Goal: Task Accomplishment & Management: Complete application form

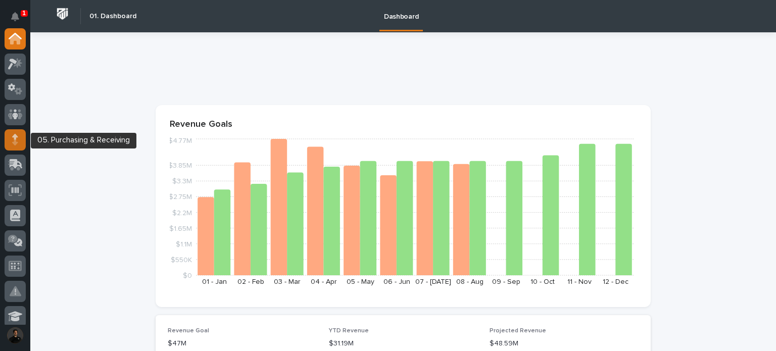
click at [16, 131] on div at bounding box center [15, 139] width 21 height 21
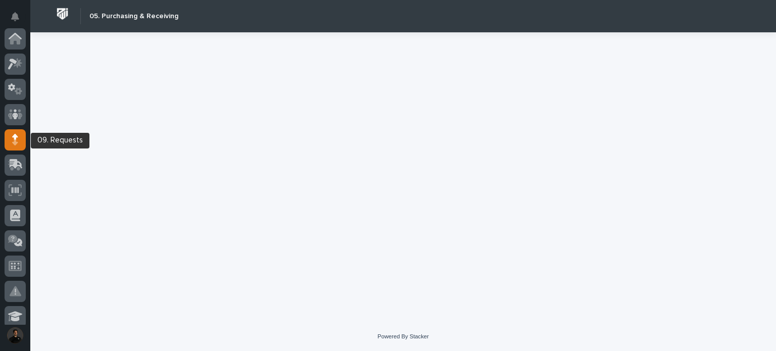
scroll to position [101, 0]
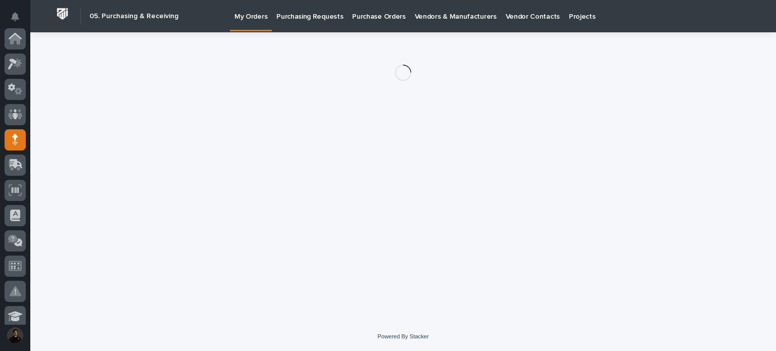
scroll to position [101, 0]
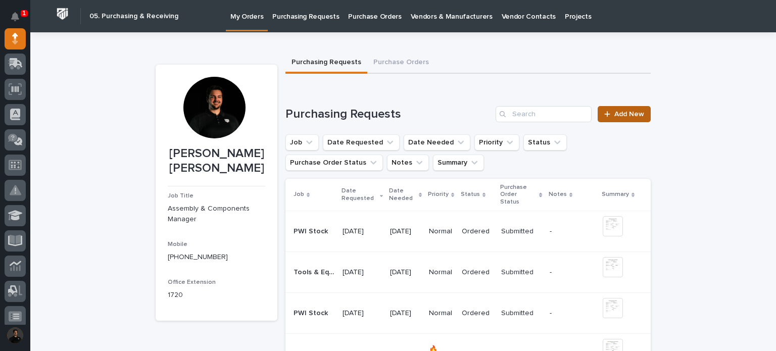
click at [614, 113] on span "Add New" at bounding box center [629, 114] width 30 height 7
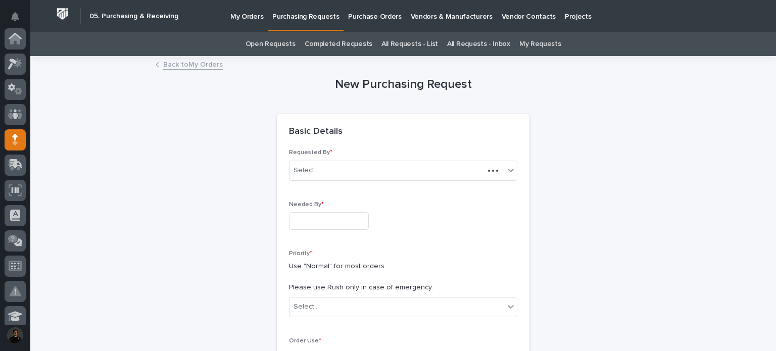
scroll to position [101, 0]
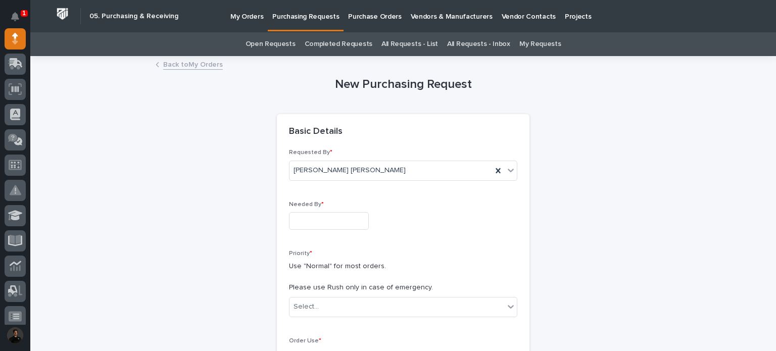
click at [326, 216] on input "text" at bounding box center [329, 221] width 80 height 18
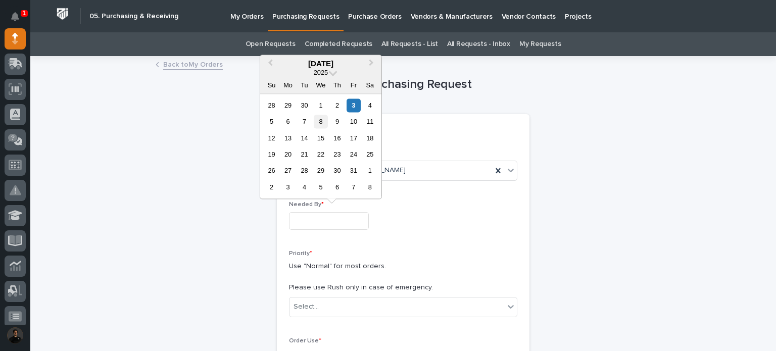
click at [323, 123] on div "8" at bounding box center [321, 122] width 14 height 14
type input "**********"
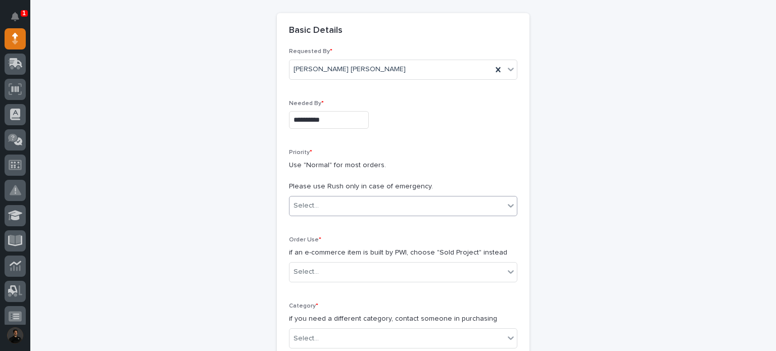
click at [331, 202] on div "Select..." at bounding box center [396, 205] width 215 height 17
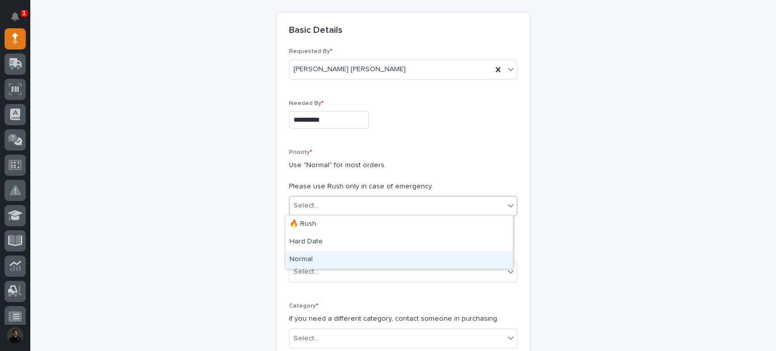
click at [324, 260] on div "Normal" at bounding box center [398, 260] width 227 height 18
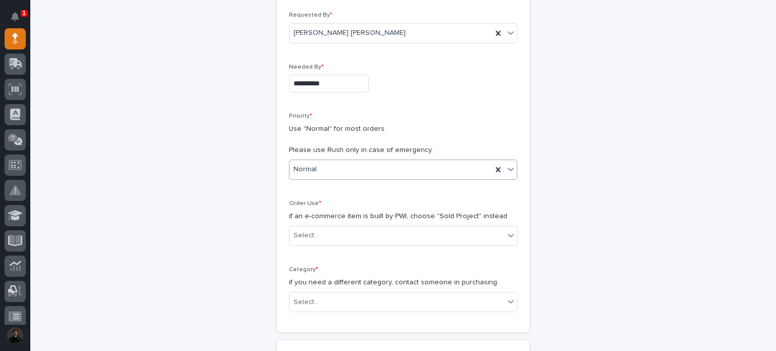
scroll to position [168, 0]
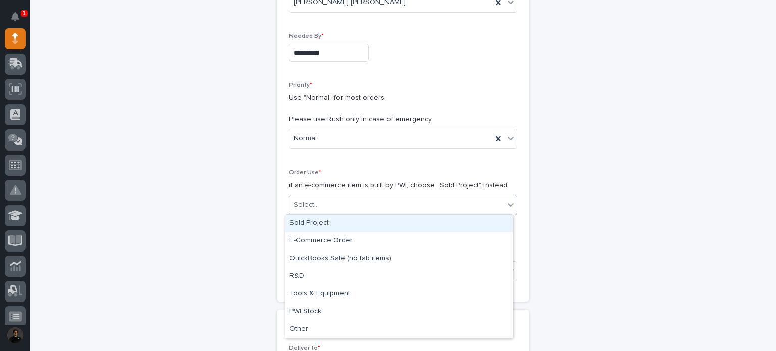
click at [326, 206] on div "Select..." at bounding box center [396, 204] width 215 height 17
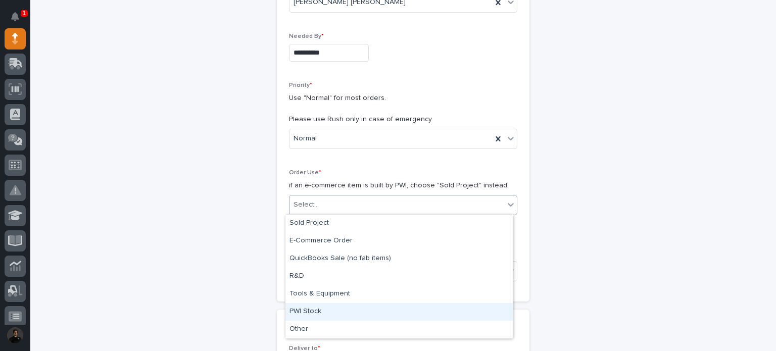
click at [327, 306] on div "PWI Stock" at bounding box center [398, 312] width 227 height 18
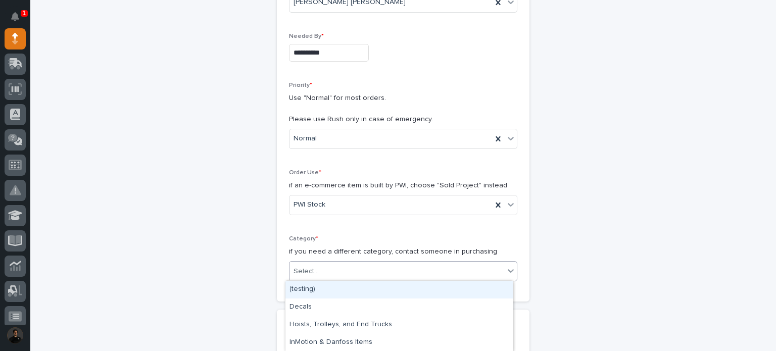
click at [329, 270] on div "Select..." at bounding box center [396, 271] width 215 height 17
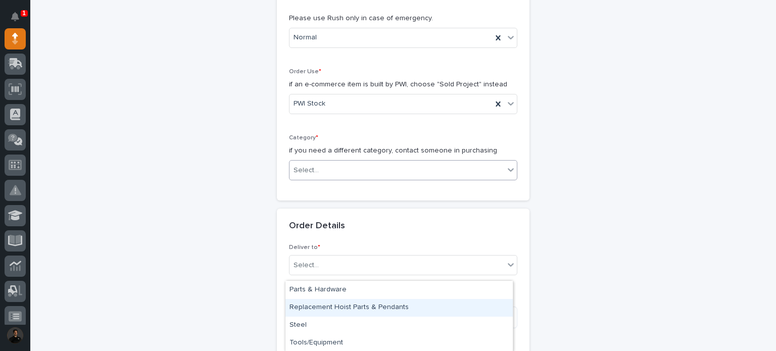
scroll to position [370, 0]
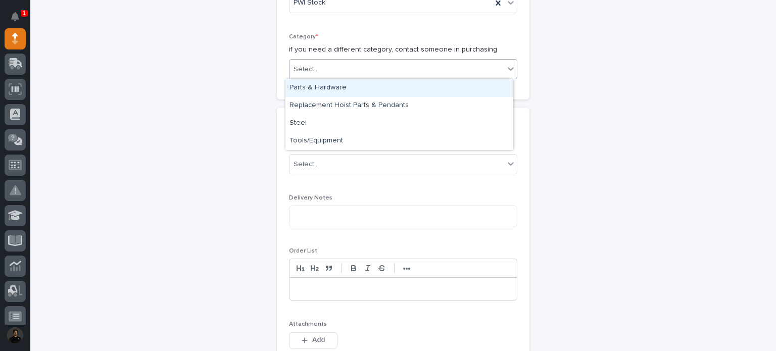
click at [320, 83] on div "Parts & Hardware" at bounding box center [398, 88] width 227 height 18
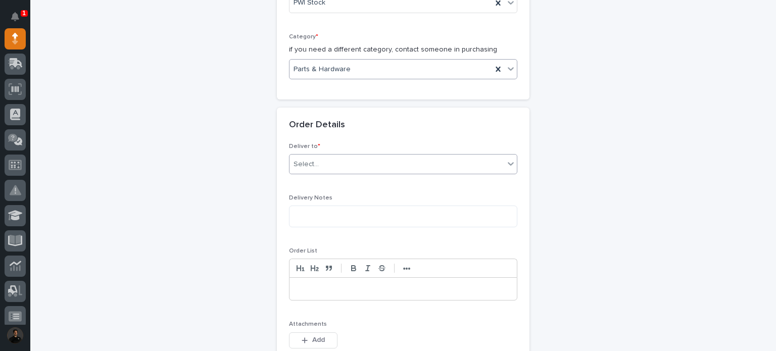
click at [321, 163] on div "Select..." at bounding box center [396, 164] width 215 height 17
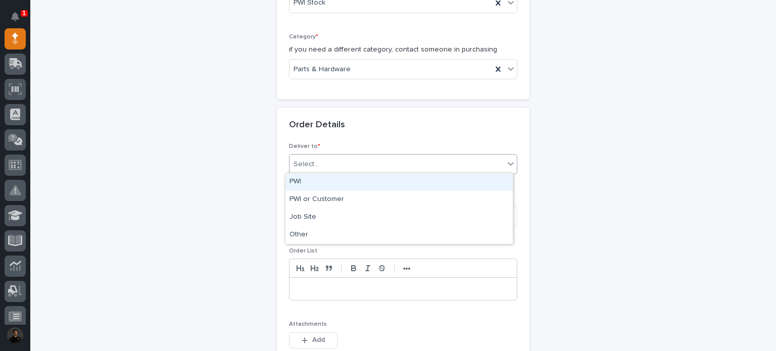
click at [331, 182] on div "PWI" at bounding box center [398, 182] width 227 height 18
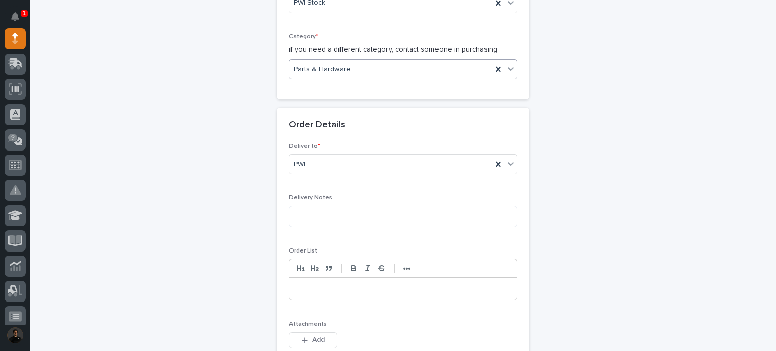
click at [329, 65] on span "Parts & Hardware" at bounding box center [321, 69] width 57 height 11
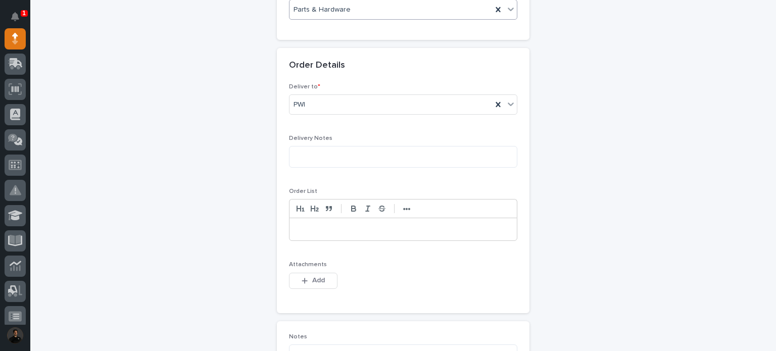
scroll to position [471, 0]
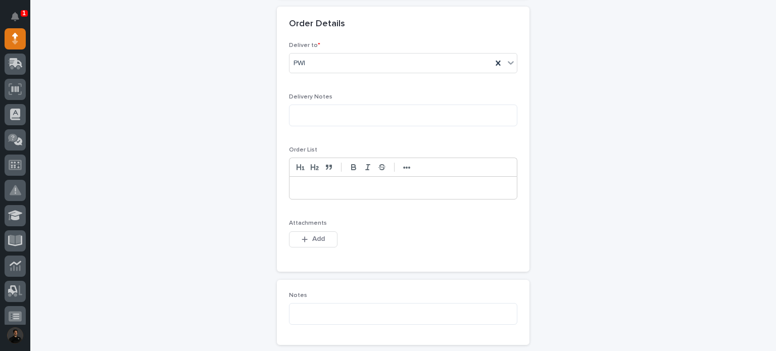
click at [314, 185] on p at bounding box center [403, 188] width 212 height 10
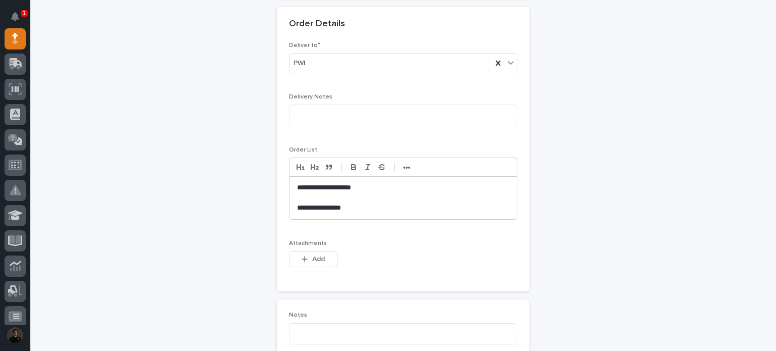
scroll to position [606, 0]
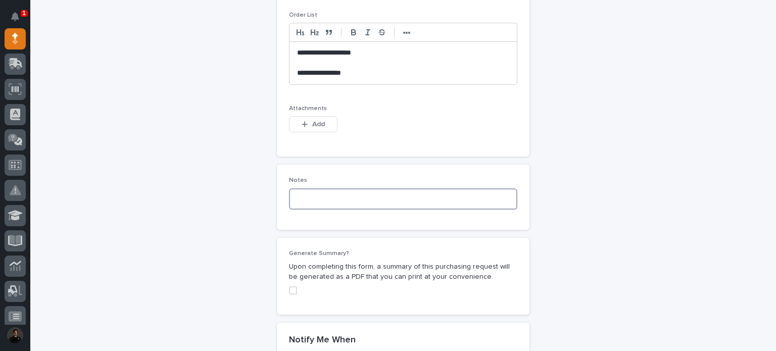
click at [312, 199] on textarea at bounding box center [403, 199] width 228 height 22
click at [331, 198] on textarea "**********" at bounding box center [403, 199] width 228 height 22
click at [329, 201] on textarea "**********" at bounding box center [403, 199] width 228 height 22
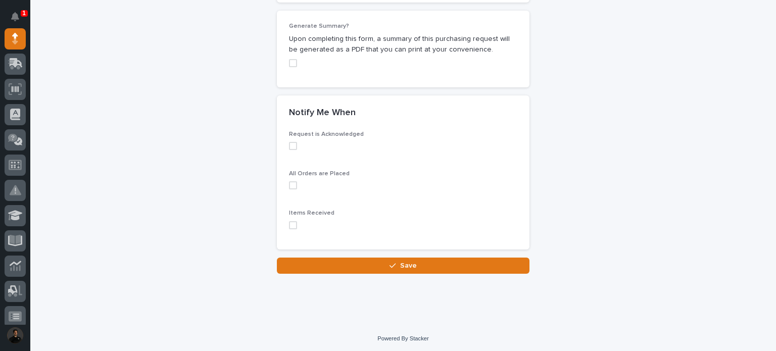
click at [291, 224] on span at bounding box center [293, 225] width 8 height 8
type textarea "**********"
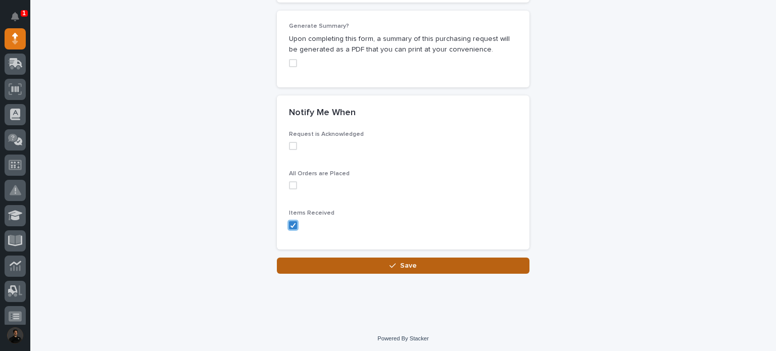
click at [353, 264] on button "Save" at bounding box center [403, 266] width 253 height 16
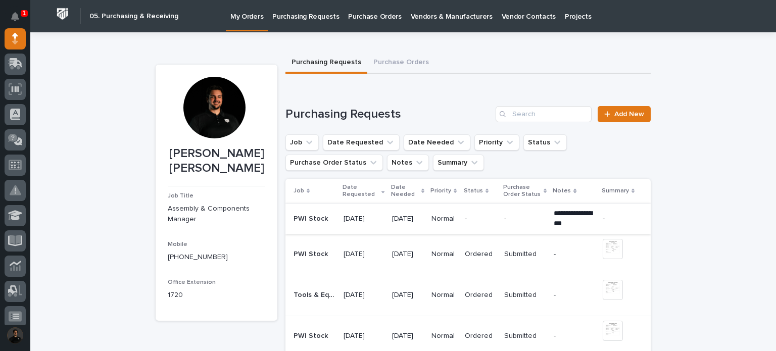
scroll to position [101, 0]
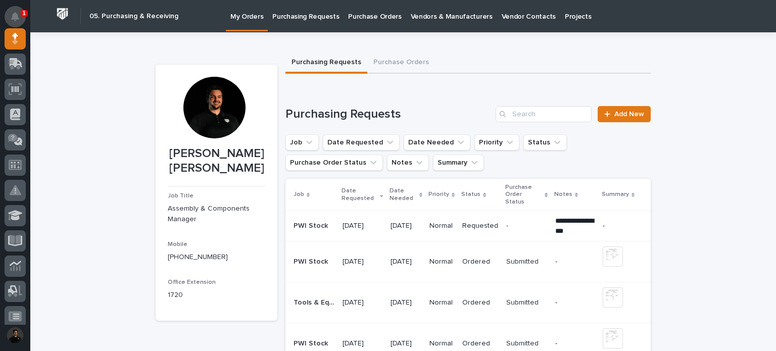
click at [11, 17] on icon "Notifications" at bounding box center [15, 16] width 8 height 9
